Goal: Find specific page/section: Find specific page/section

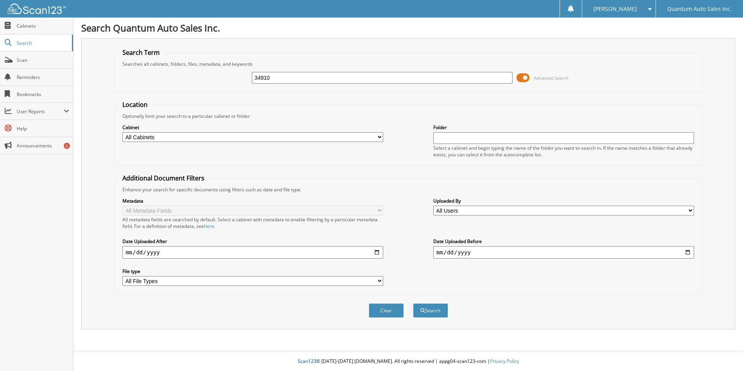
type input "34910"
click at [413, 303] on button "Search" at bounding box center [430, 310] width 35 height 14
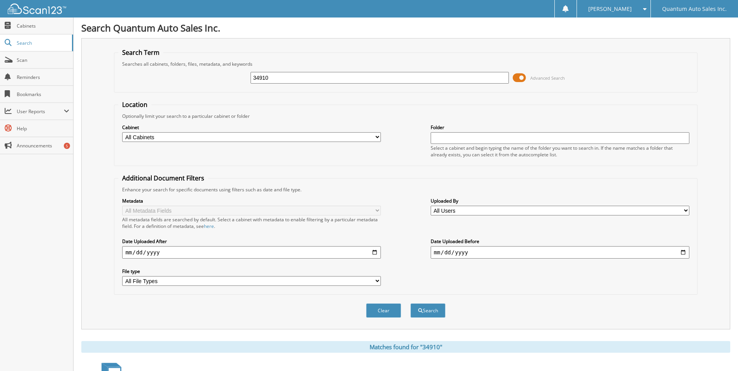
click at [524, 76] on span at bounding box center [518, 78] width 13 height 12
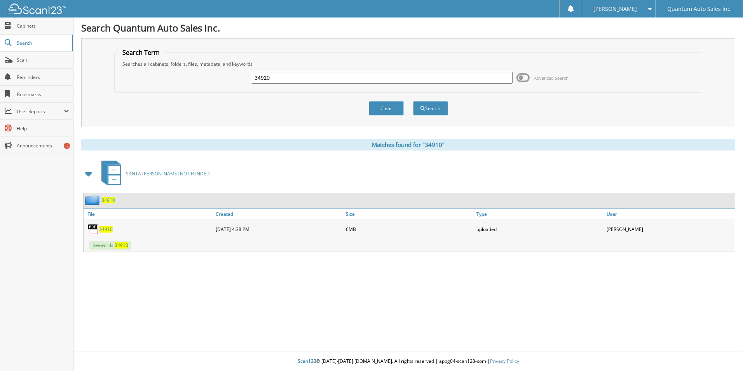
click at [102, 229] on span "34910" at bounding box center [106, 229] width 14 height 7
